Goal: Find specific page/section

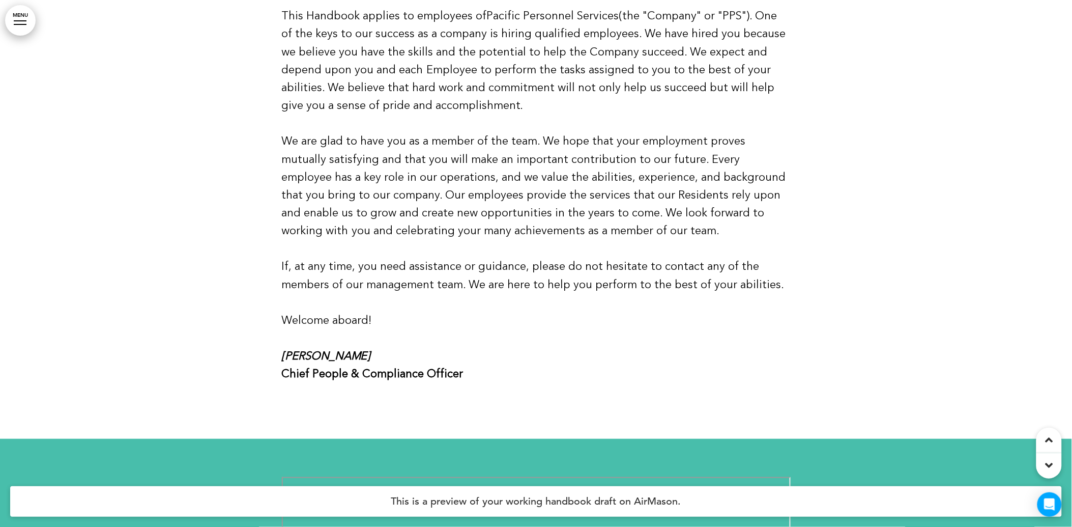
scroll to position [904, 0]
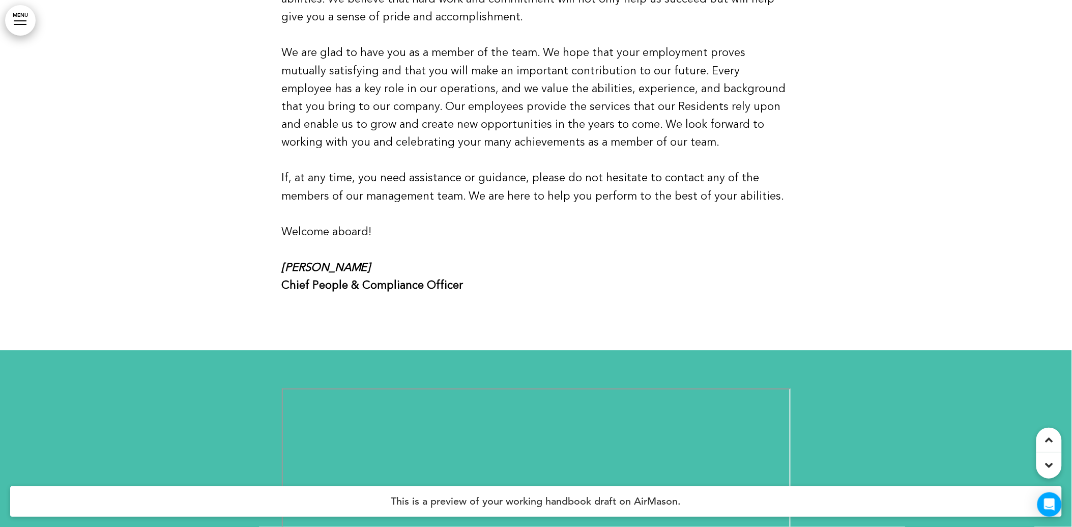
drag, startPoint x: 386, startPoint y: 277, endPoint x: 338, endPoint y: 266, distance: 48.6
click at [338, 266] on em "[PERSON_NAME]" at bounding box center [326, 267] width 89 height 15
drag, startPoint x: 338, startPoint y: 266, endPoint x: 446, endPoint y: 263, distance: 107.4
click at [446, 263] on p "[PERSON_NAME] Chief People & Compliance Officer" at bounding box center [536, 277] width 509 height 36
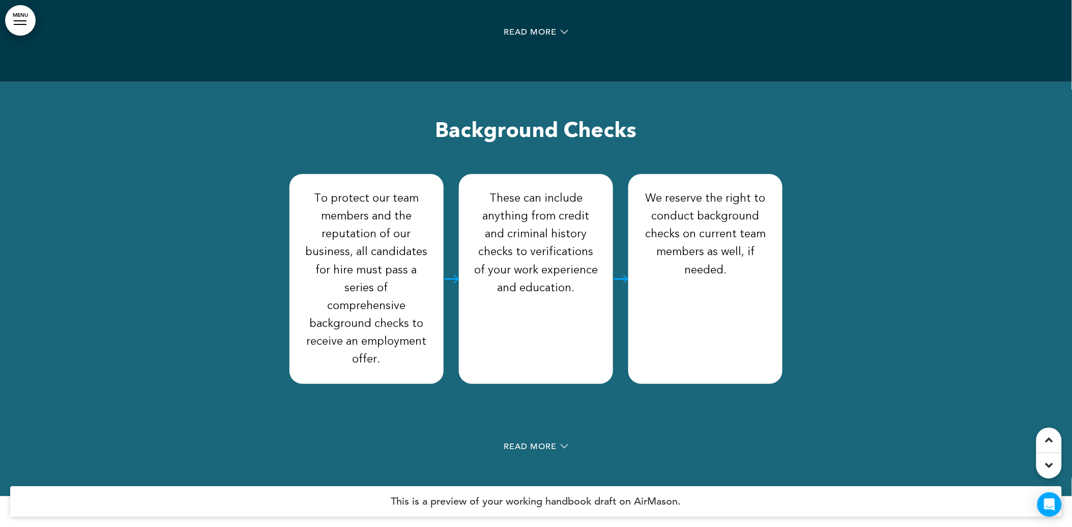
scroll to position [5598, 0]
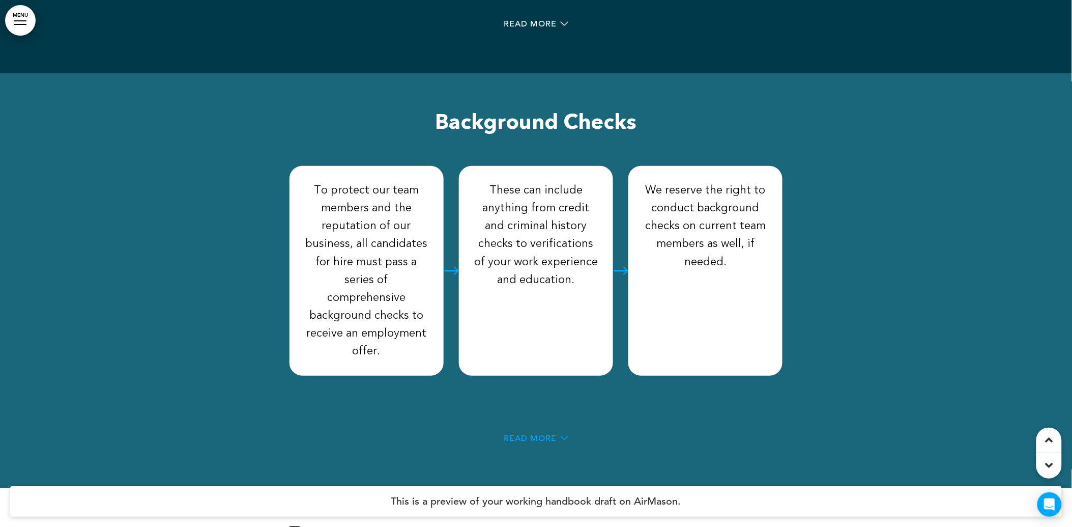
click at [527, 434] on span "Read More" at bounding box center [530, 438] width 53 height 8
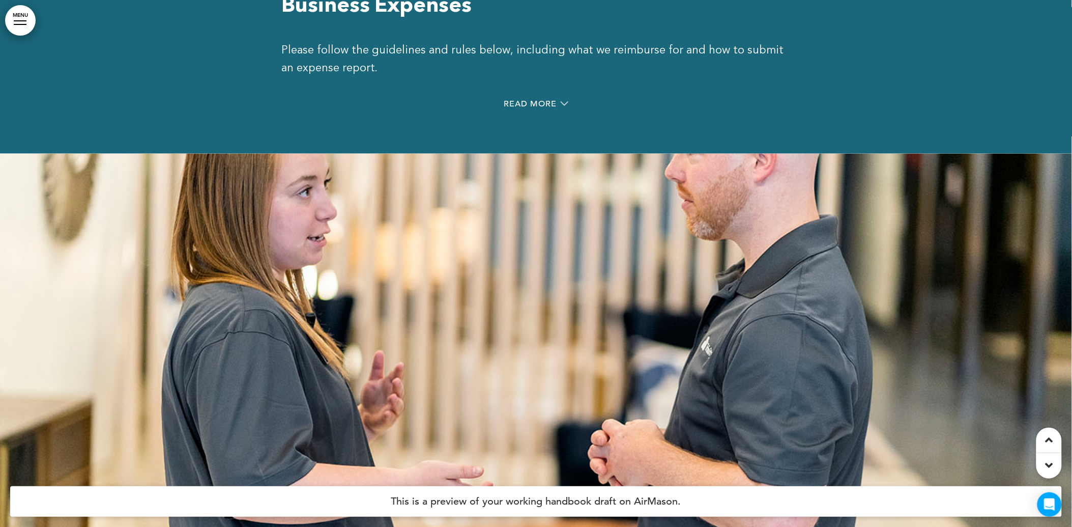
scroll to position [20922, 0]
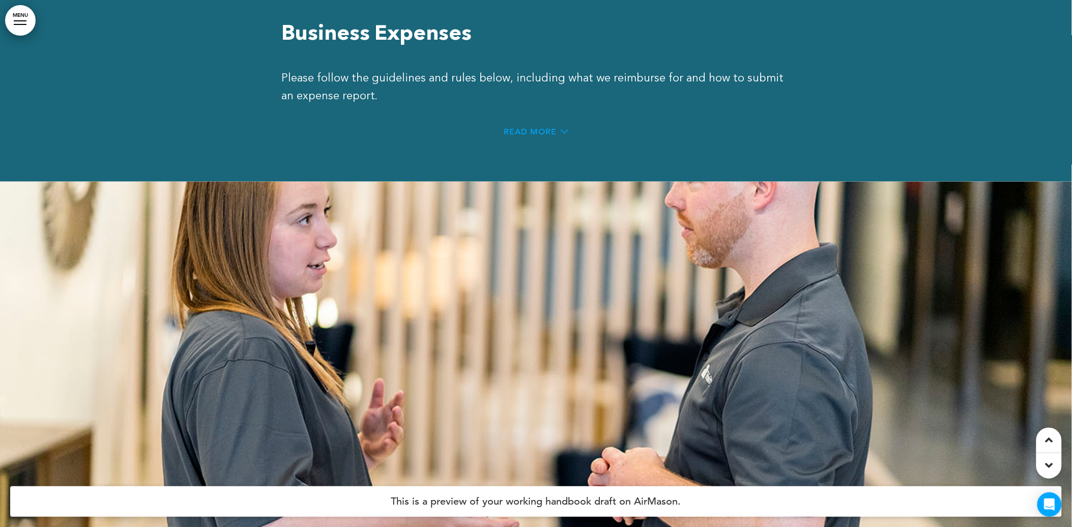
click at [532, 128] on span "Read More" at bounding box center [530, 132] width 53 height 8
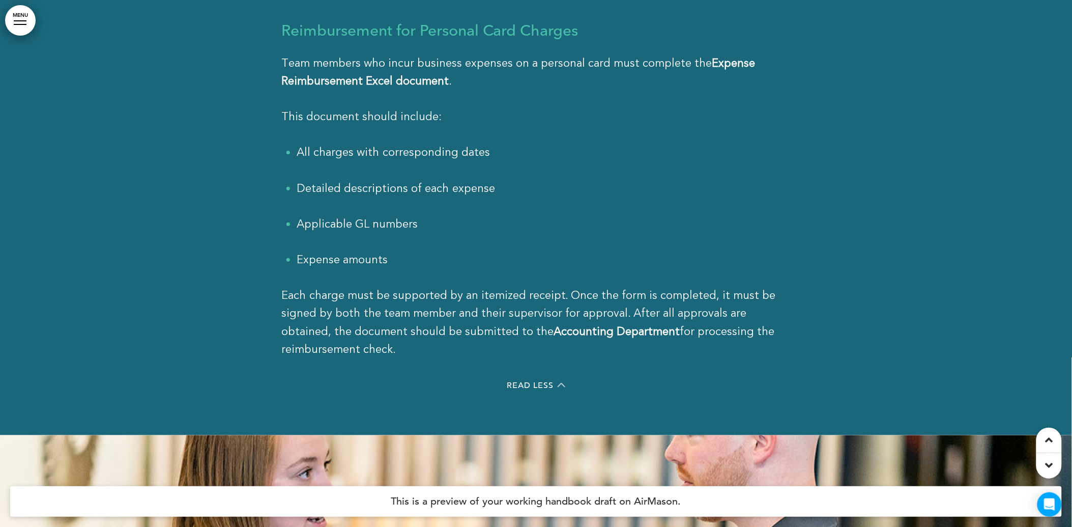
scroll to position [22053, 0]
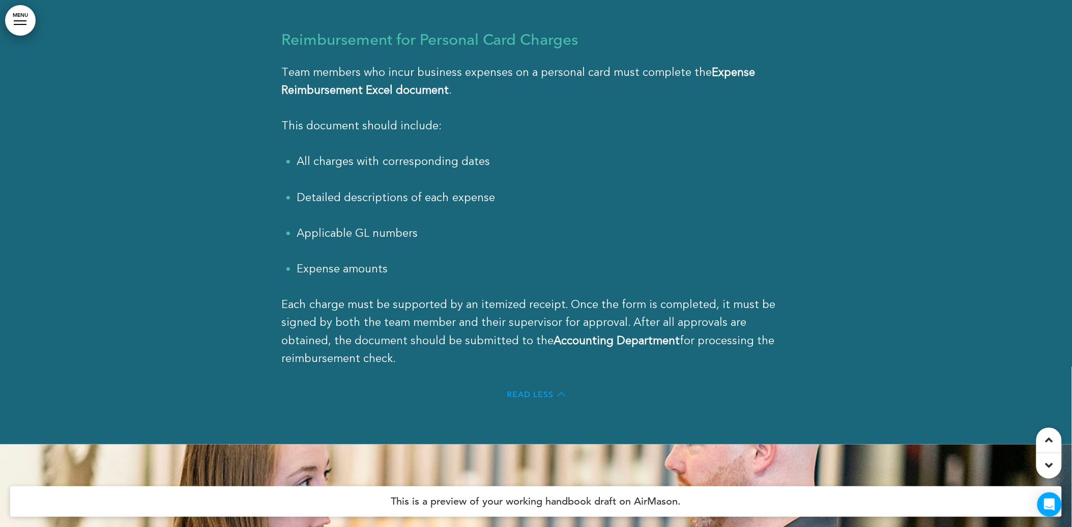
click at [545, 390] on span "Read Less" at bounding box center [530, 394] width 47 height 8
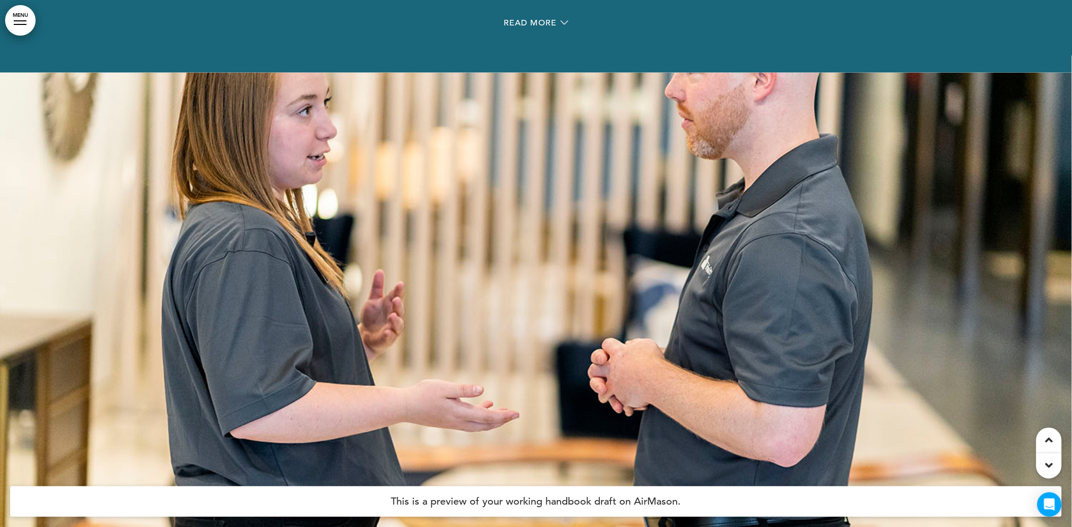
scroll to position [21030, 0]
click at [552, 332] on div at bounding box center [536, 336] width 1072 height 527
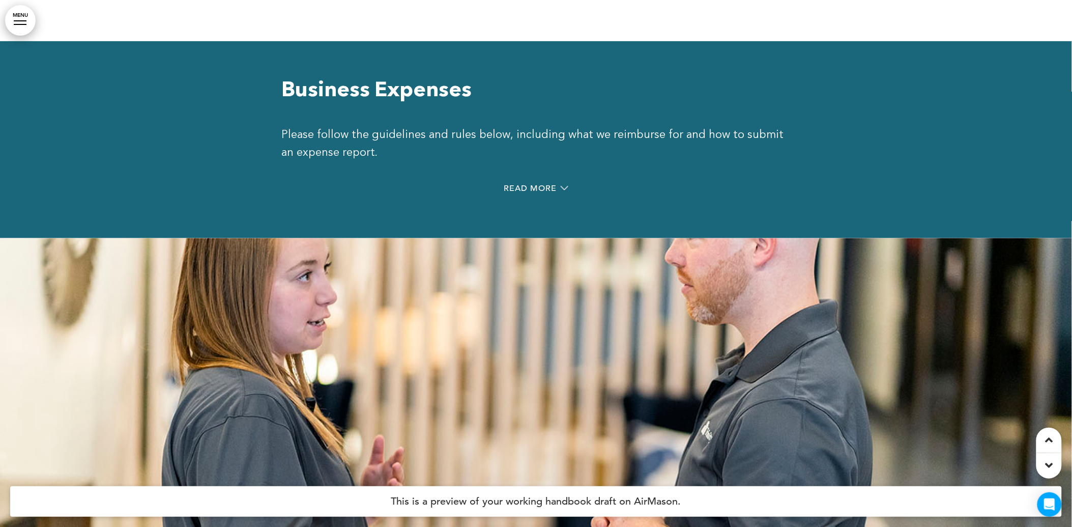
scroll to position [20861, 0]
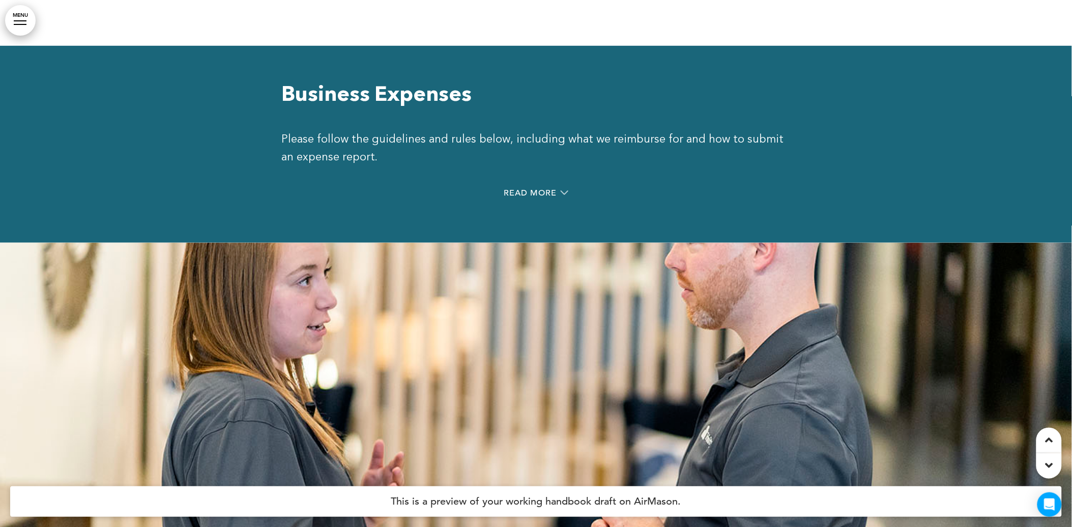
click at [586, 243] on div at bounding box center [536, 506] width 1072 height 527
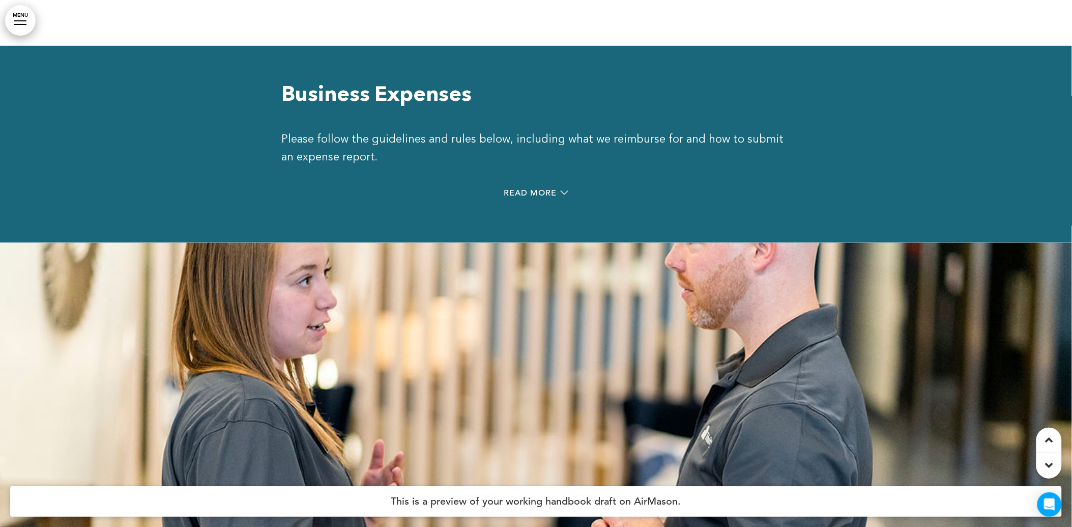
click at [586, 243] on div at bounding box center [536, 506] width 1072 height 527
click at [584, 243] on div at bounding box center [536, 506] width 1072 height 527
click at [583, 243] on div at bounding box center [536, 506] width 1072 height 527
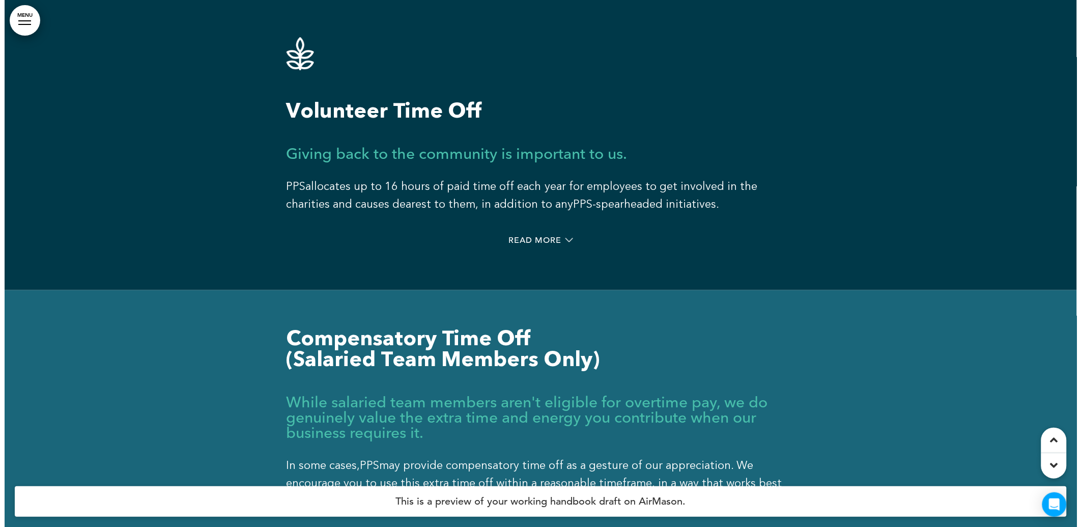
scroll to position [33018, 0]
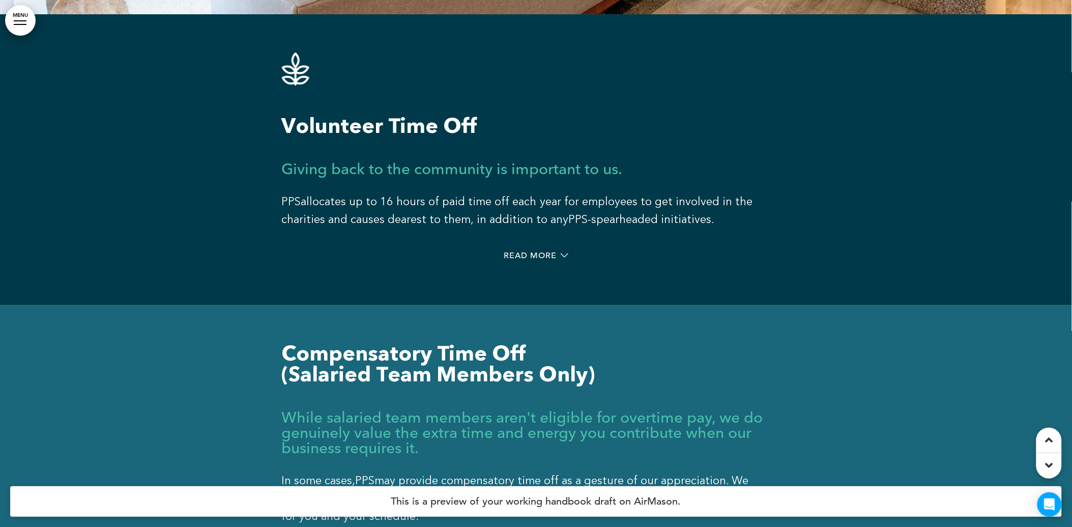
click at [17, 21] on div at bounding box center [20, 20] width 13 height 1
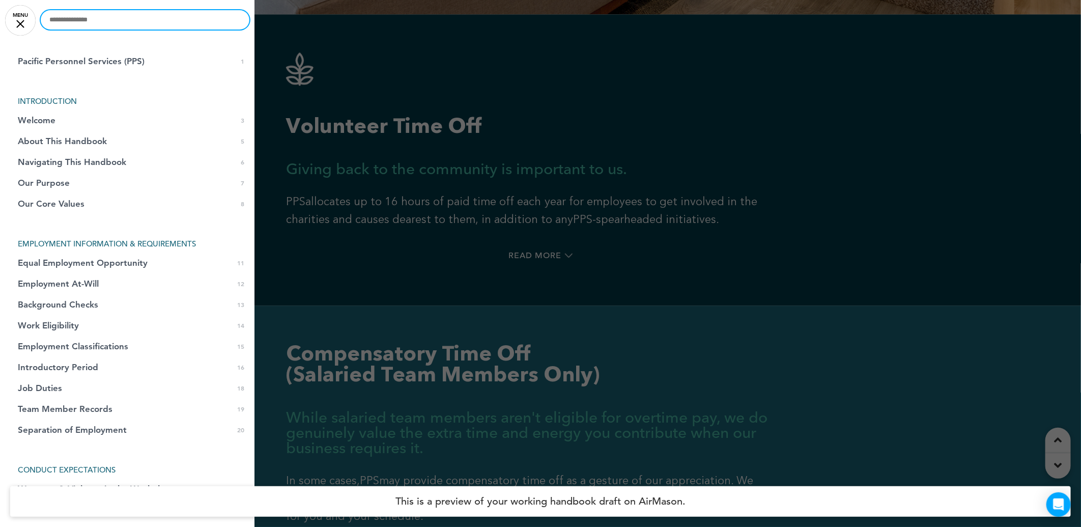
click at [87, 24] on input "text" at bounding box center [145, 19] width 209 height 19
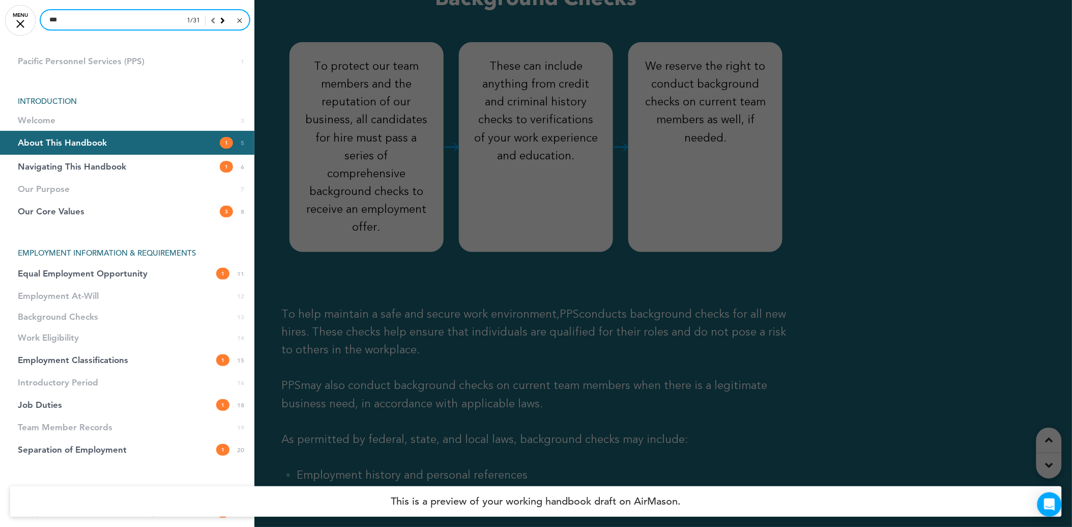
scroll to position [1652, 0]
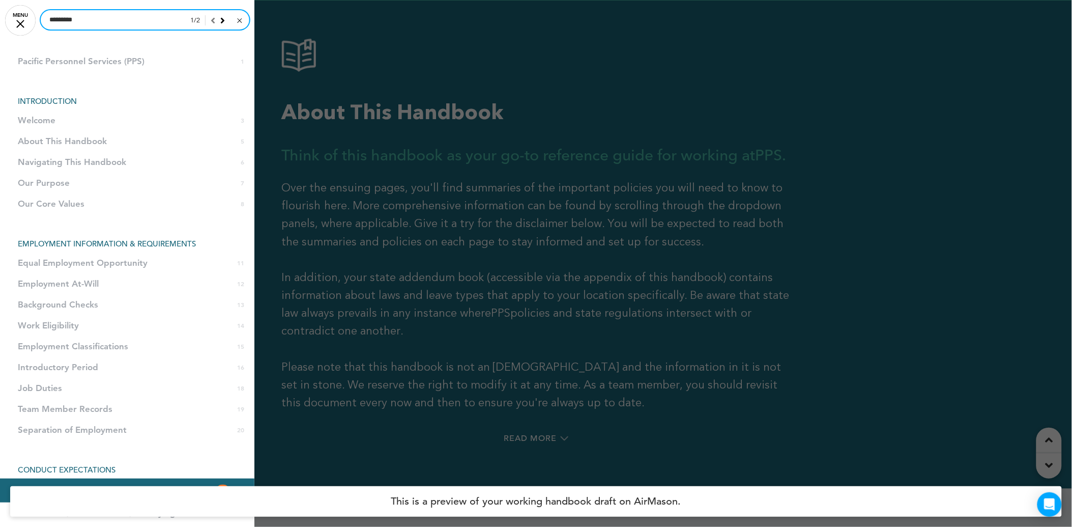
type input "*********"
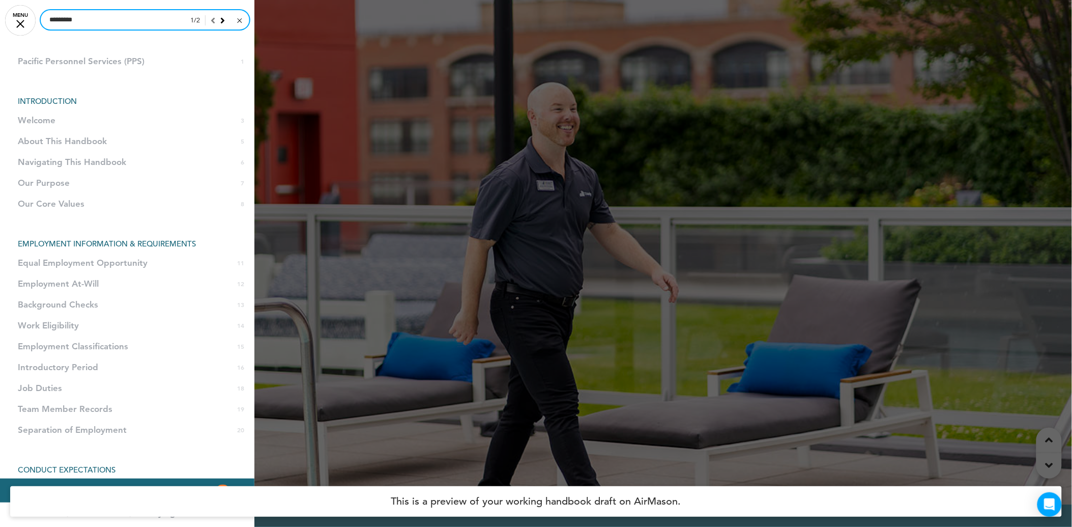
scroll to position [10596, 0]
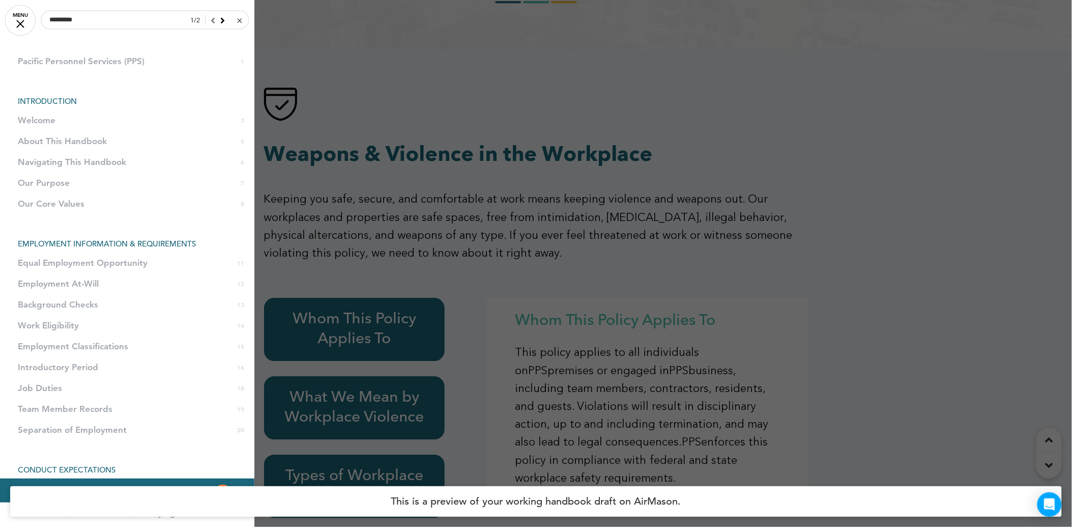
click at [220, 22] on icon at bounding box center [222, 20] width 5 height 9
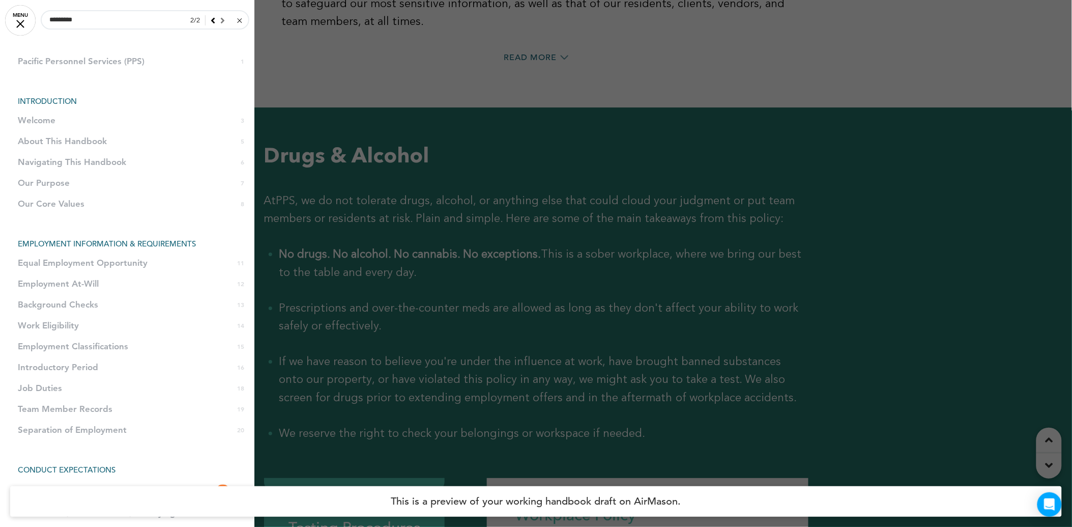
scroll to position [13611, 0]
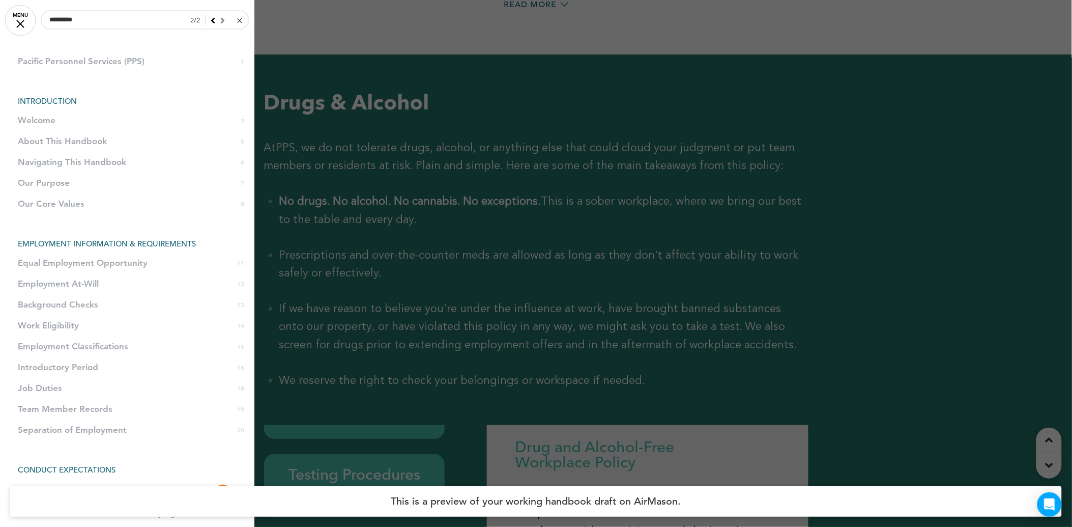
click at [214, 22] on div at bounding box center [215, 20] width 19 height 9
click at [211, 18] on icon at bounding box center [213, 20] width 5 height 9
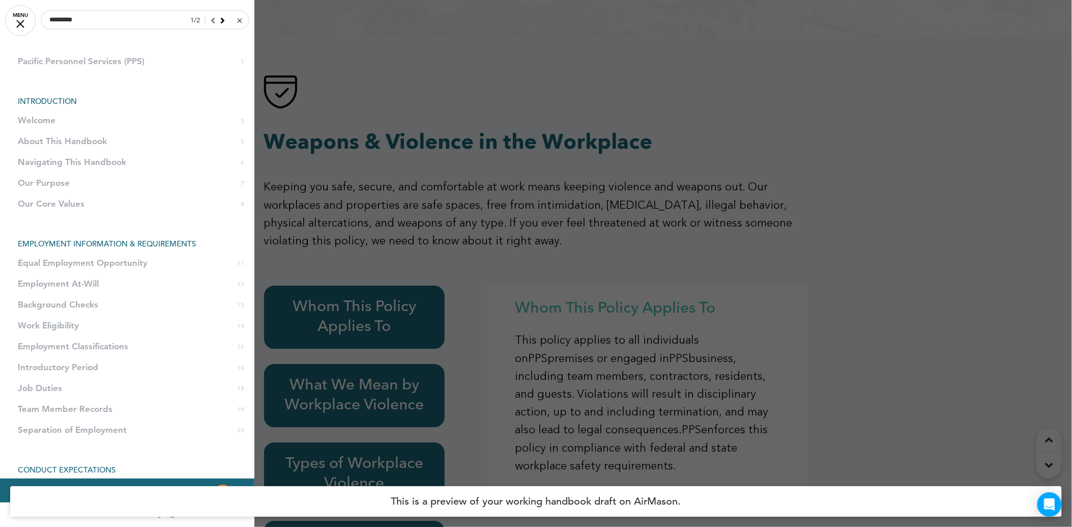
scroll to position [10596, 0]
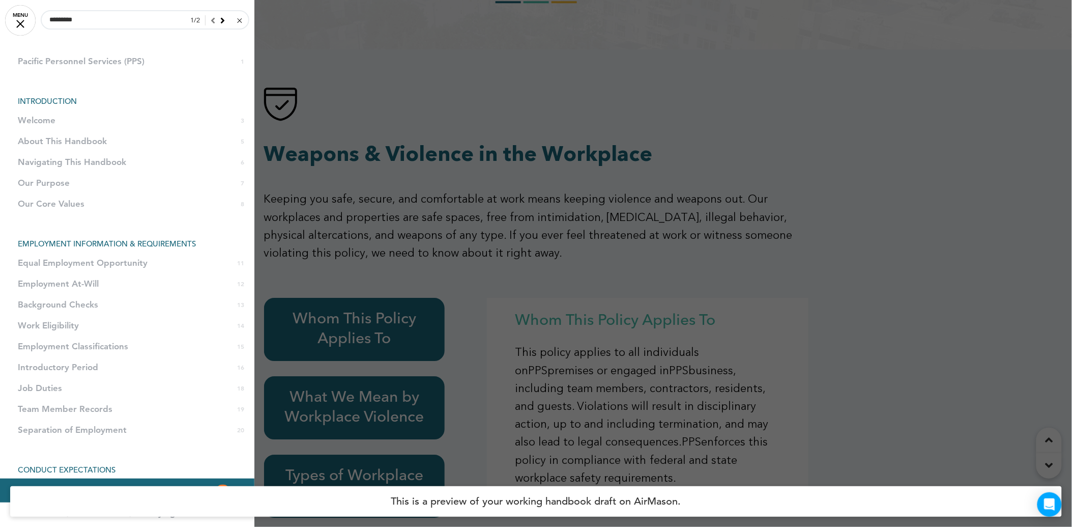
click at [405, 113] on div at bounding box center [536, 263] width 1072 height 527
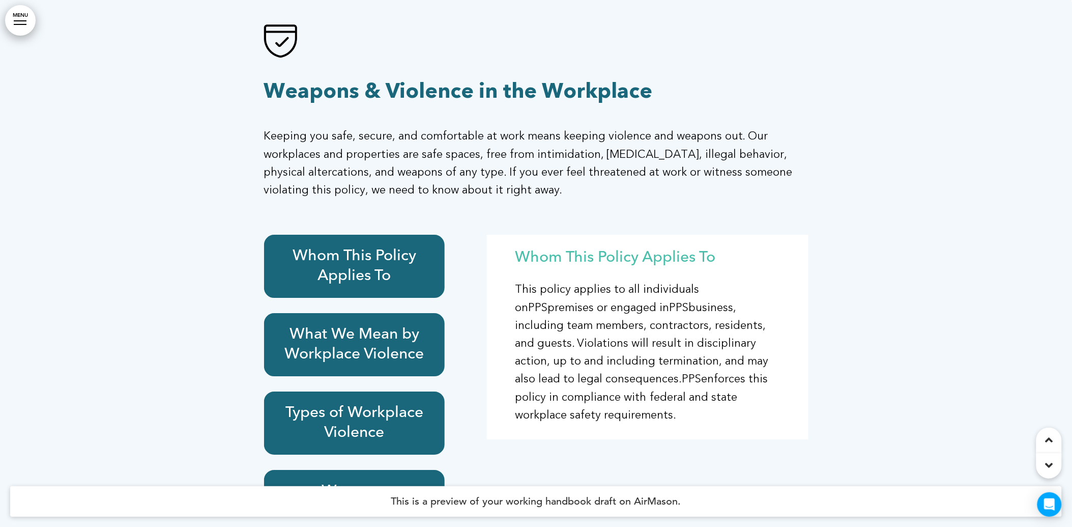
scroll to position [10652, 0]
